Goal: Task Accomplishment & Management: Complete application form

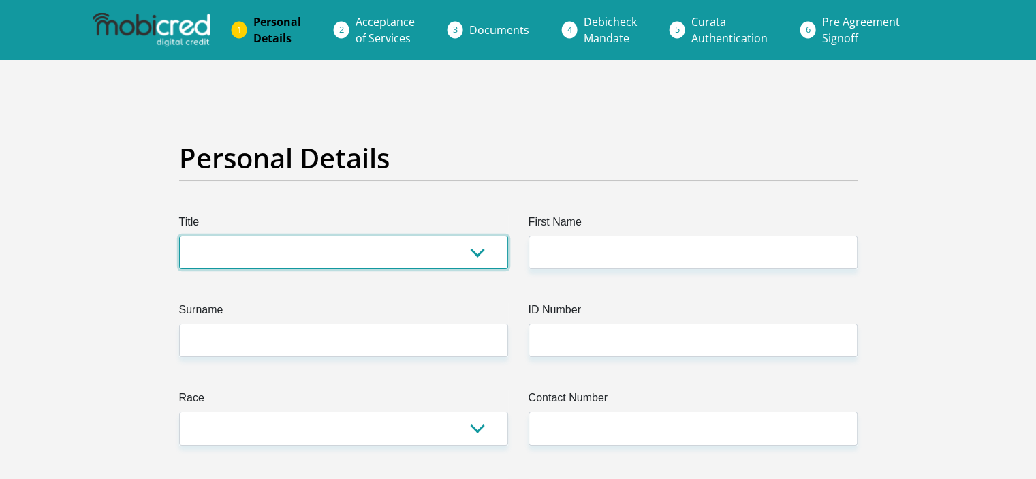
click at [355, 258] on select "Mr Ms Mrs Dr [PERSON_NAME]" at bounding box center [343, 252] width 329 height 33
select select "Ms"
click at [179, 236] on select "Mr Ms Mrs Dr [PERSON_NAME]" at bounding box center [343, 252] width 329 height 33
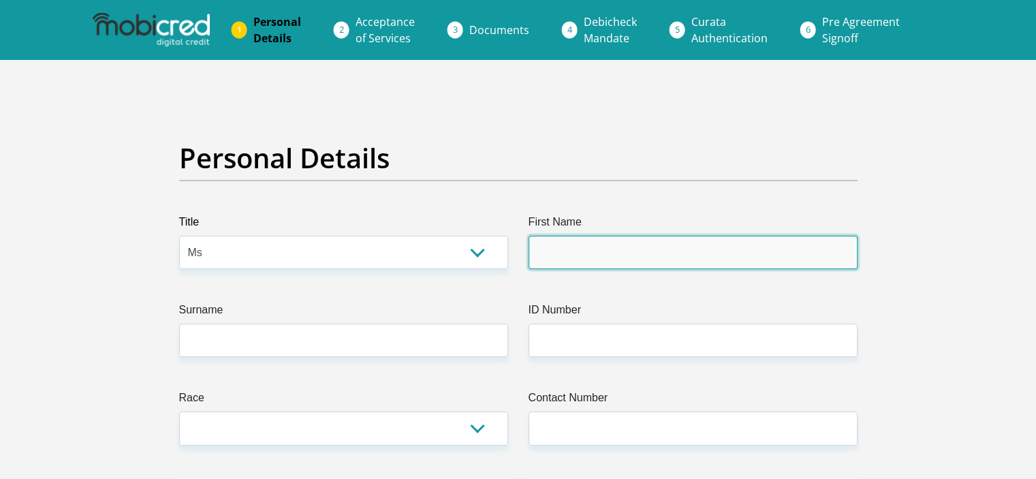
click at [569, 261] on input "First Name" at bounding box center [693, 252] width 329 height 33
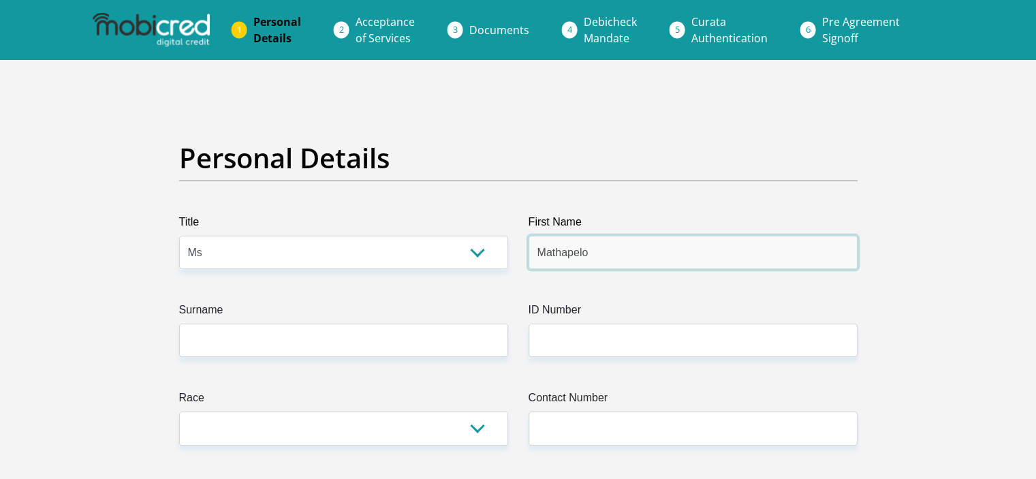
type input "Mathapelo"
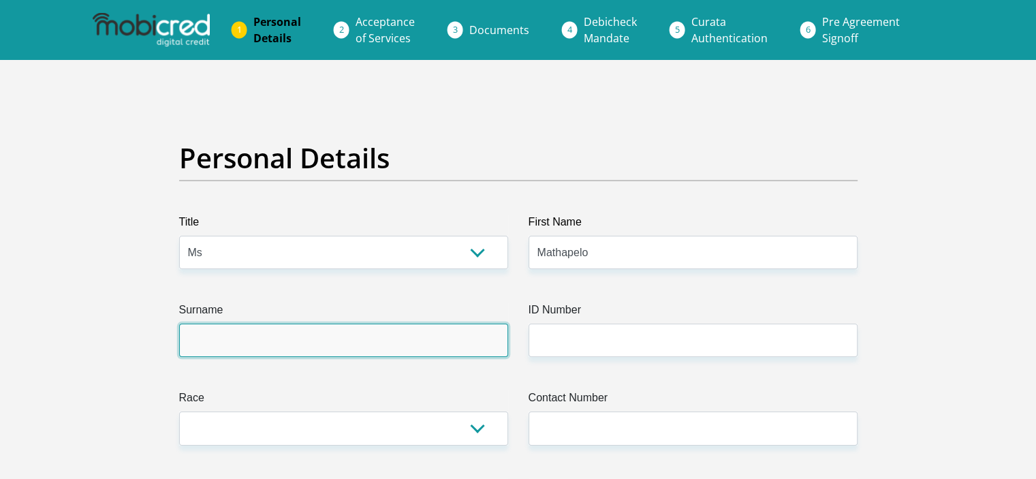
click at [226, 341] on input "Surname" at bounding box center [343, 340] width 329 height 33
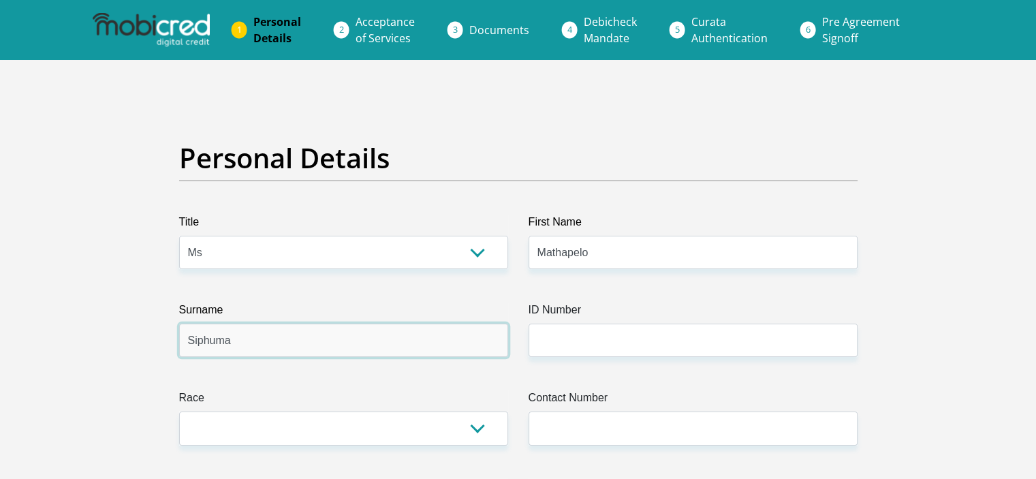
type input "Siphuma"
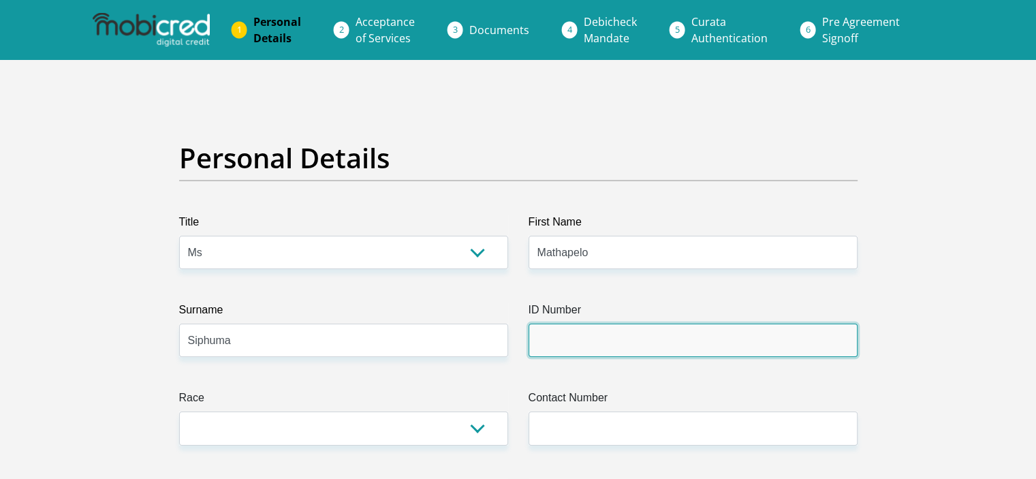
click at [581, 341] on input "ID Number" at bounding box center [693, 340] width 329 height 33
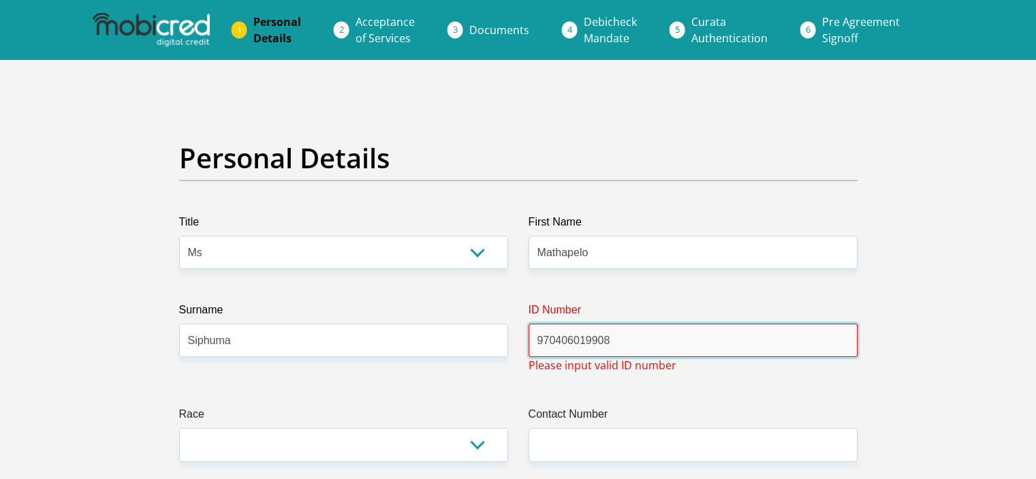
type input "9704060199088"
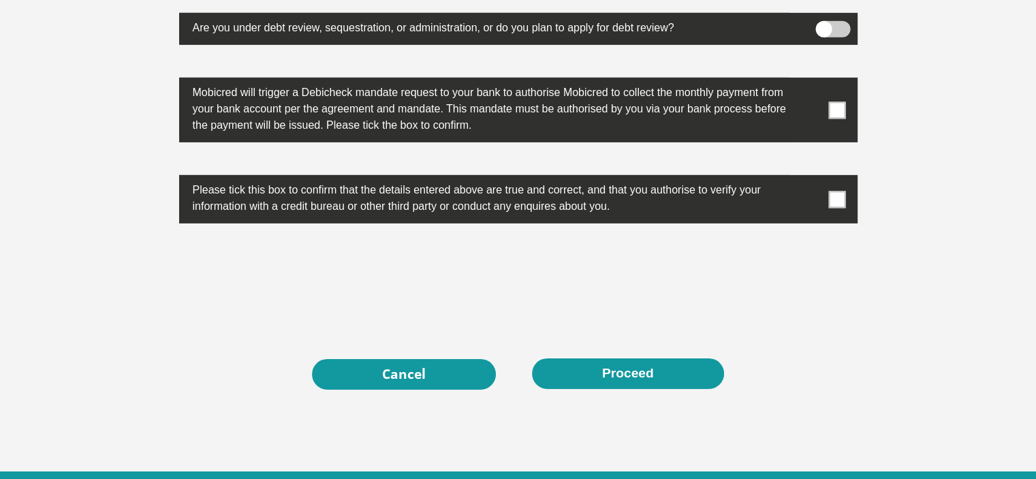
scroll to position [4405, 0]
